Goal: Information Seeking & Learning: Check status

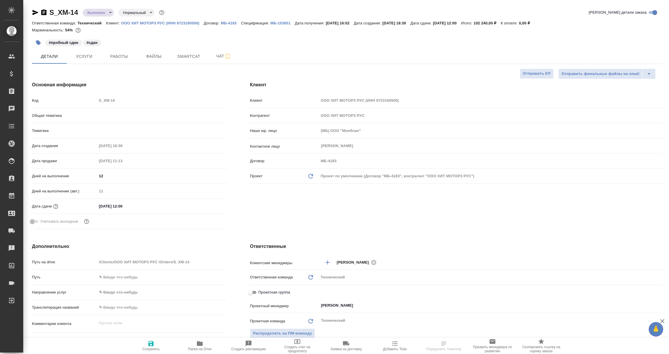
select select "RU"
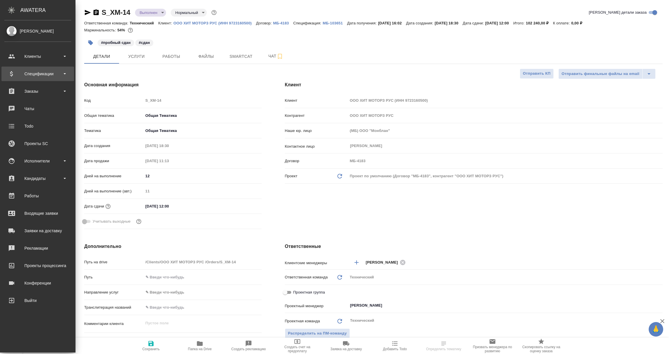
click at [28, 76] on div "Спецификации" at bounding box center [37, 73] width 67 height 9
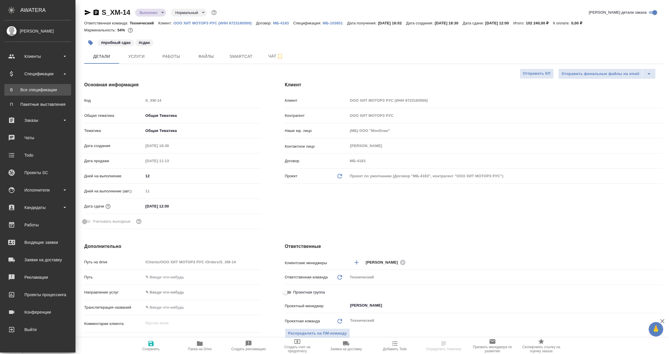
click at [28, 89] on div "Все спецификации" at bounding box center [37, 90] width 61 height 6
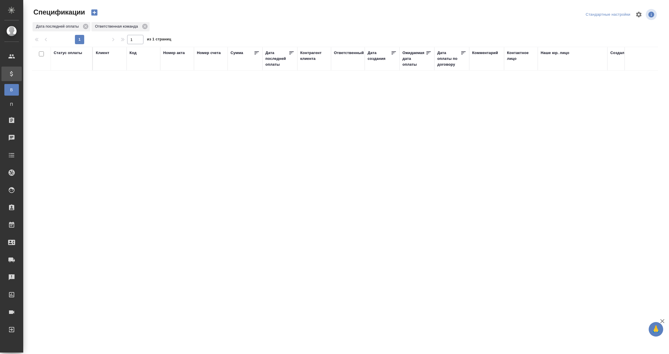
click at [267, 58] on div "Дата последней оплаты" at bounding box center [277, 58] width 23 height 17
click at [272, 75] on input "1.09-2.09" at bounding box center [282, 73] width 26 height 8
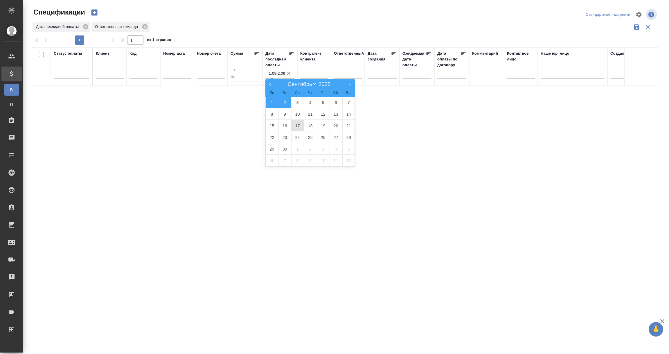
click at [296, 128] on span "17" at bounding box center [297, 125] width 13 height 11
click at [310, 126] on span "18" at bounding box center [310, 125] width 13 height 11
type div "2025-09-16T21:00:00.000Z — 2025-09-17T21:00:00.000Z"
type input "17.09-18.09"
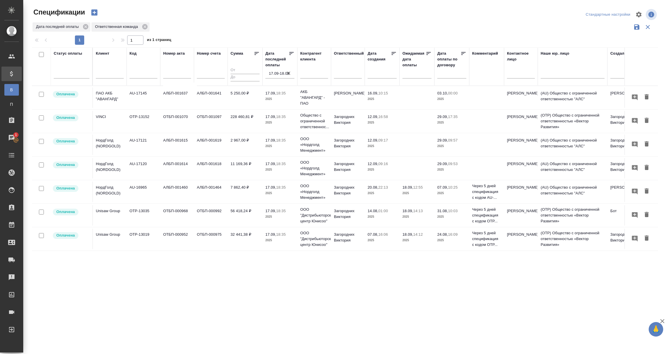
click at [105, 100] on p "ПАО АКБ "АВАНГАРД"" at bounding box center [110, 96] width 28 height 12
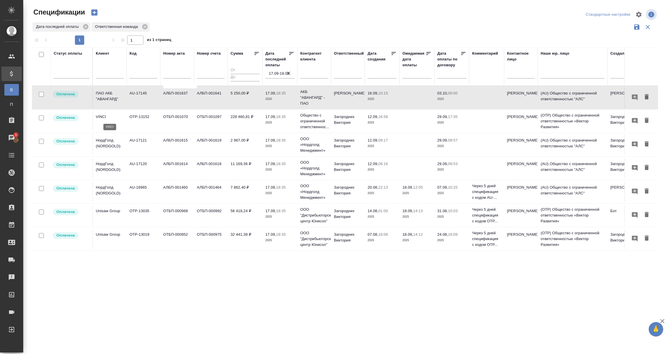
click at [99, 114] on p "VINCI" at bounding box center [110, 117] width 28 height 6
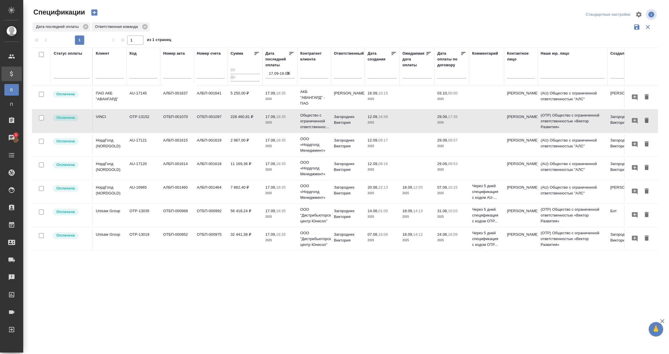
click at [105, 151] on td "НордГолд (NORDGOLD)" at bounding box center [110, 145] width 34 height 20
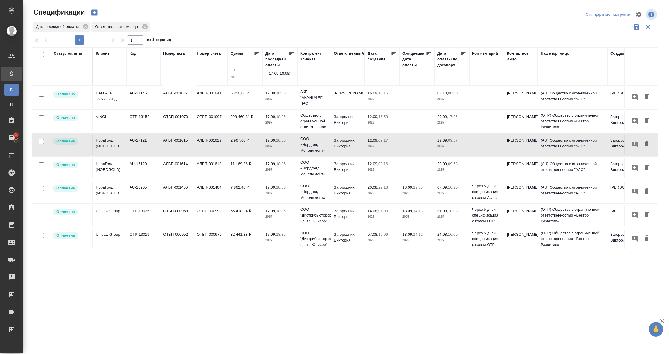
click at [105, 151] on td "НордГолд (NORDGOLD)" at bounding box center [110, 145] width 34 height 20
click at [104, 163] on p "НордГолд (NORDGOLD)" at bounding box center [110, 167] width 28 height 12
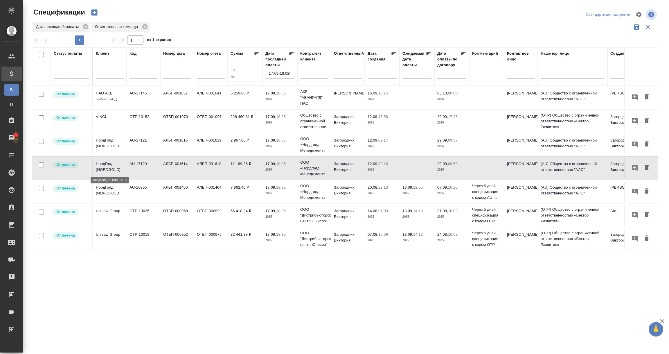
click at [104, 163] on p "НордГолд (NORDGOLD)" at bounding box center [110, 167] width 28 height 12
click at [108, 189] on p "НордГолд (NORDGOLD)" at bounding box center [110, 191] width 28 height 12
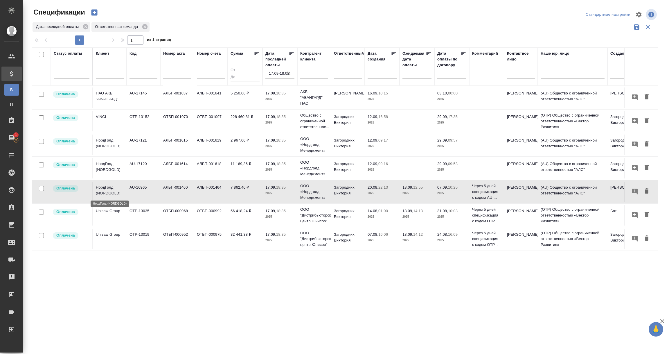
click at [108, 189] on p "НордГолд (NORDGOLD)" at bounding box center [110, 191] width 28 height 12
click at [99, 215] on td "Unisaw Group" at bounding box center [110, 215] width 34 height 20
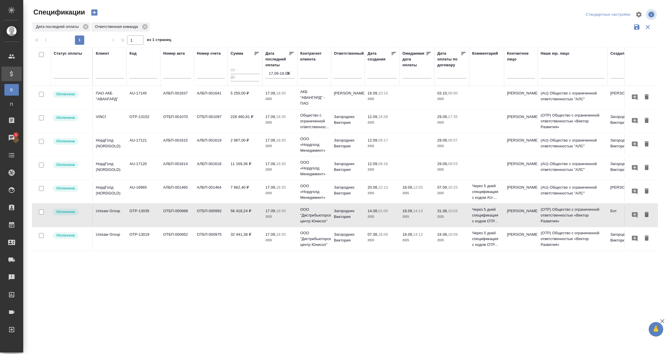
click at [99, 215] on td "Unisaw Group" at bounding box center [110, 215] width 34 height 20
click at [107, 231] on td "Unisaw Group" at bounding box center [110, 239] width 34 height 20
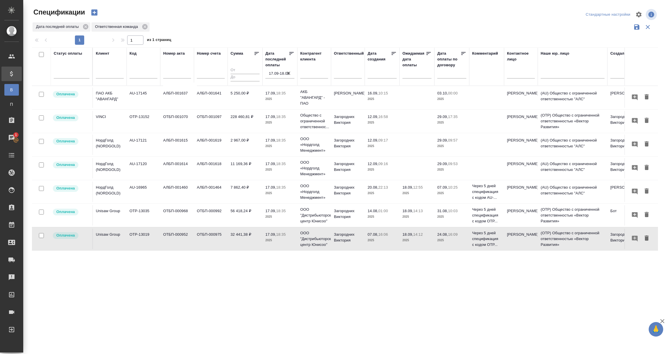
click at [107, 231] on td "Unisaw Group" at bounding box center [110, 239] width 34 height 20
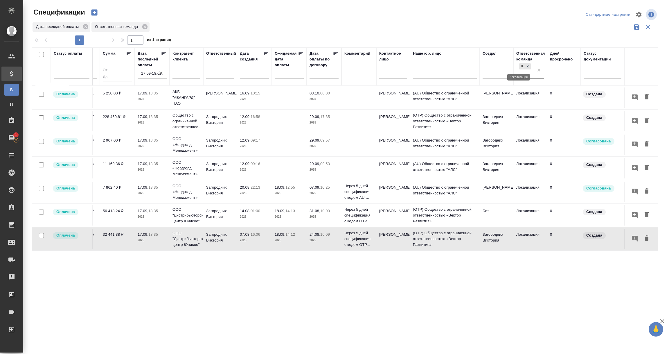
click at [526, 67] on icon at bounding box center [528, 66] width 4 height 4
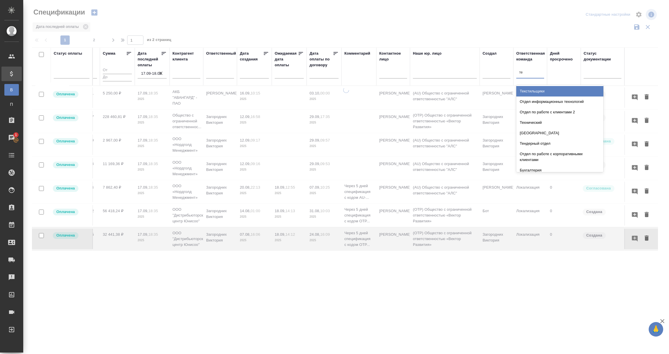
type input "тех"
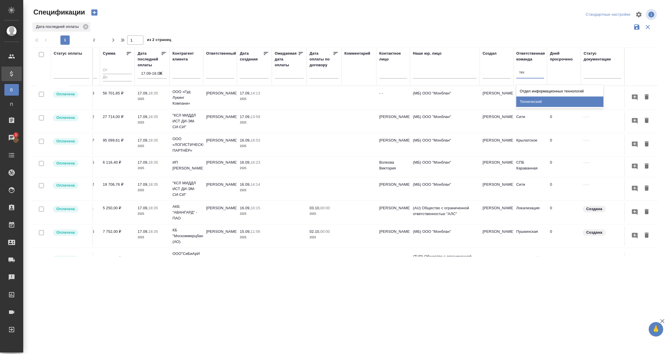
click at [525, 102] on div "Технический" at bounding box center [560, 101] width 87 height 10
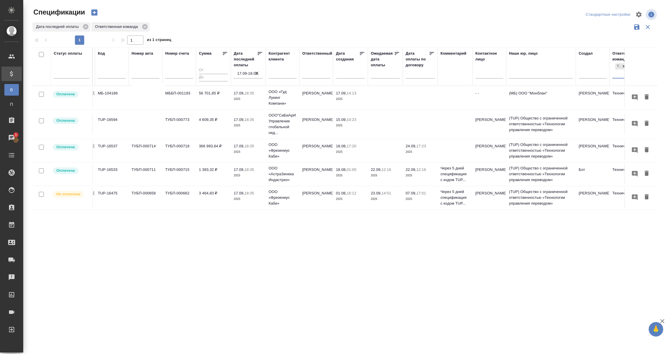
scroll to position [0, 0]
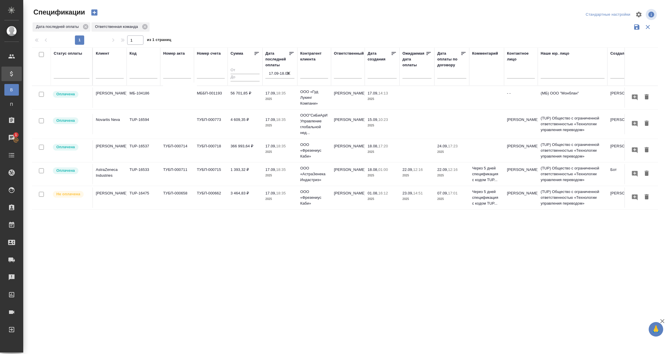
click at [77, 197] on p "Не оплачена" at bounding box center [68, 194] width 24 height 6
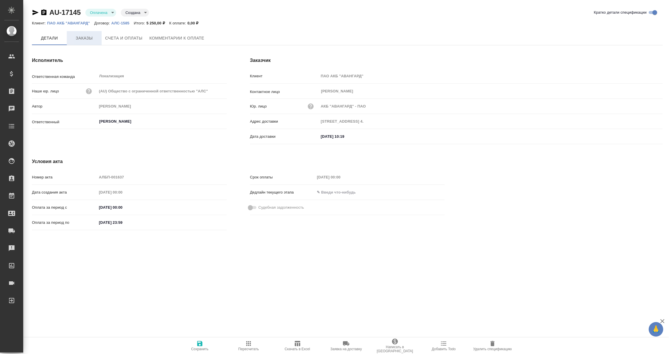
click at [84, 38] on span "Заказы" at bounding box center [84, 38] width 28 height 7
click at [81, 35] on span "Заказы" at bounding box center [84, 38] width 28 height 7
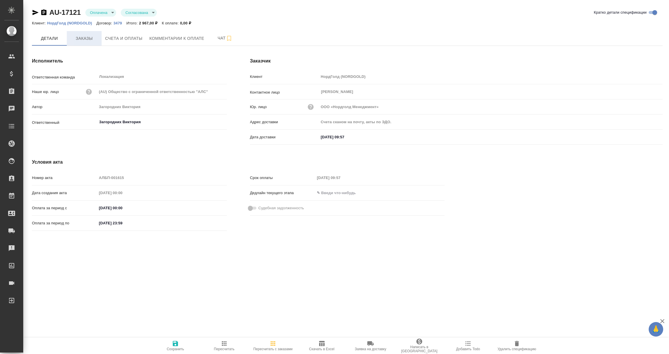
click at [85, 36] on span "Заказы" at bounding box center [84, 38] width 28 height 7
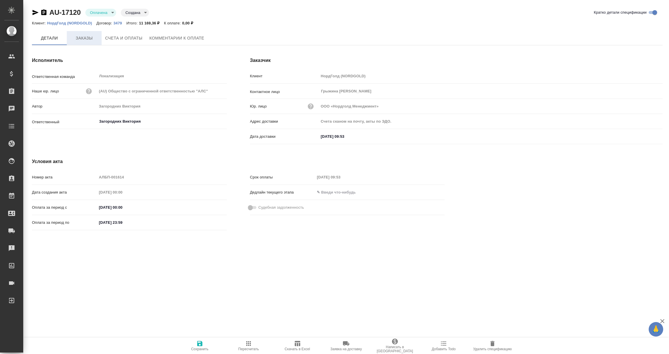
click at [79, 38] on span "Заказы" at bounding box center [84, 38] width 28 height 7
click at [92, 40] on span "Заказы" at bounding box center [84, 38] width 28 height 7
click at [79, 39] on span "Заказы" at bounding box center [84, 38] width 28 height 7
click at [85, 40] on span "Заказы" at bounding box center [84, 38] width 28 height 7
click at [43, 12] on icon "button" at bounding box center [43, 12] width 7 height 7
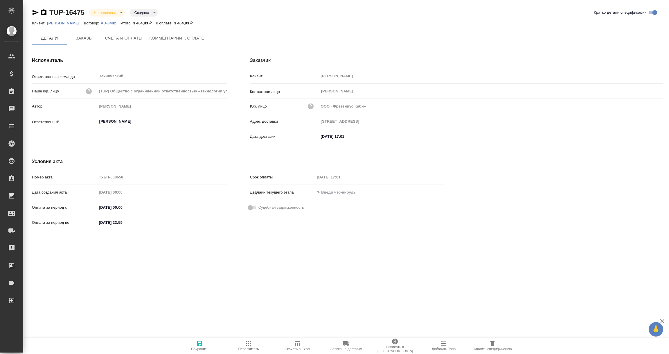
click at [123, 41] on span "Счета и оплаты" at bounding box center [123, 38] width 37 height 7
